Goal: Browse casually: Explore the website without a specific task or goal

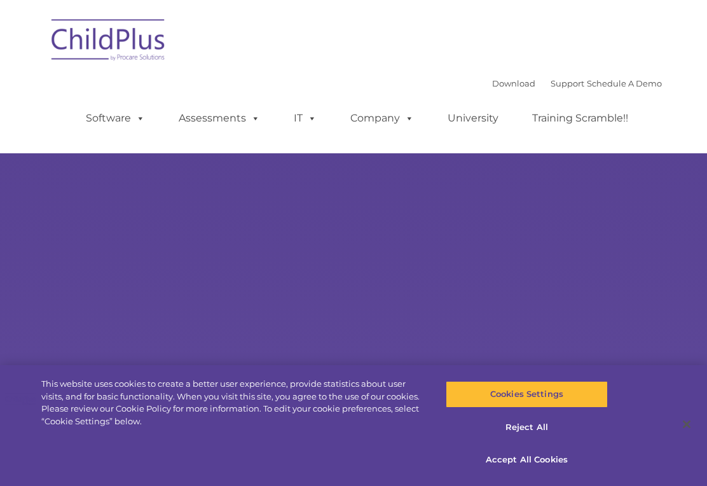
select select "MEDIUM"
click at [560, 463] on button "Accept All Cookies" at bounding box center [527, 460] width 163 height 27
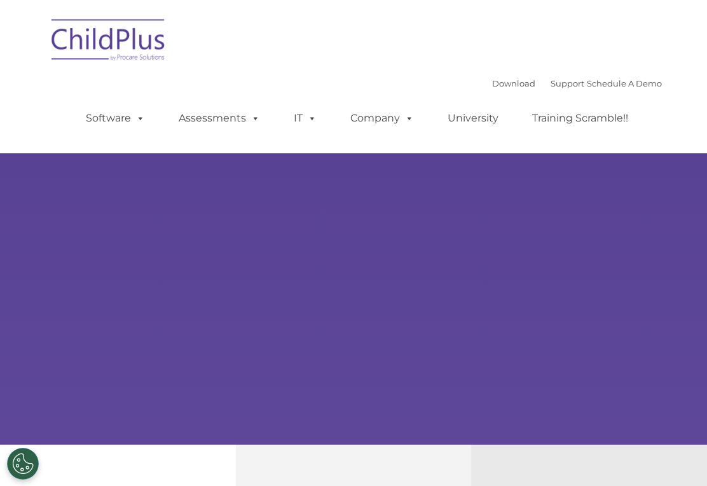
select select "MEDIUM"
click at [116, 41] on img at bounding box center [108, 42] width 127 height 64
select select "MEDIUM"
click at [20, 462] on button "Cookies Settings" at bounding box center [23, 464] width 32 height 32
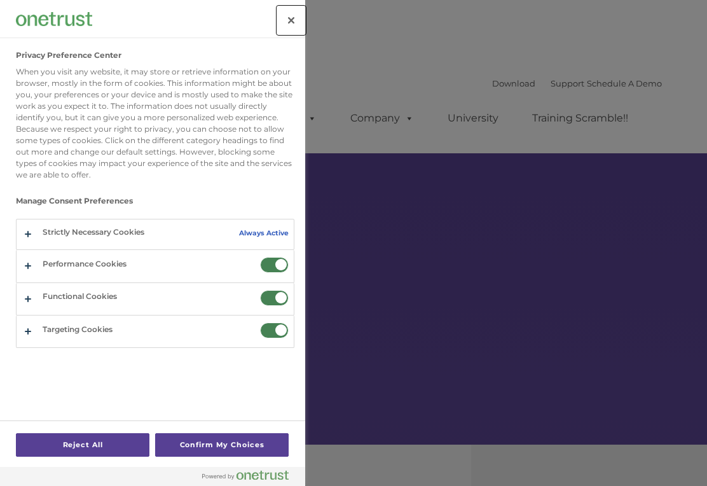
click at [284, 12] on button "Close" at bounding box center [291, 20] width 28 height 28
